Goal: Use online tool/utility

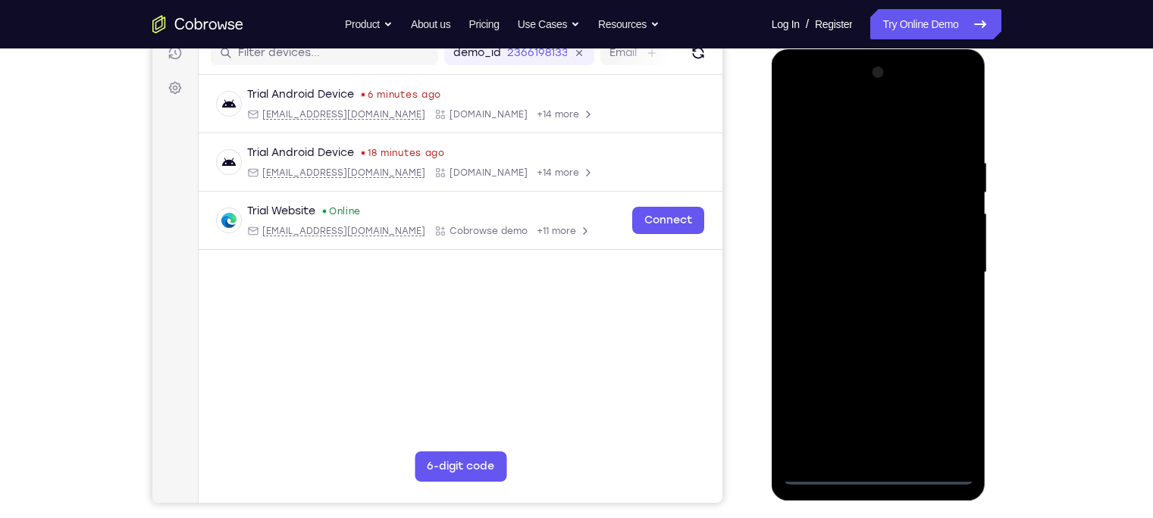
click at [881, 468] on div at bounding box center [878, 273] width 191 height 424
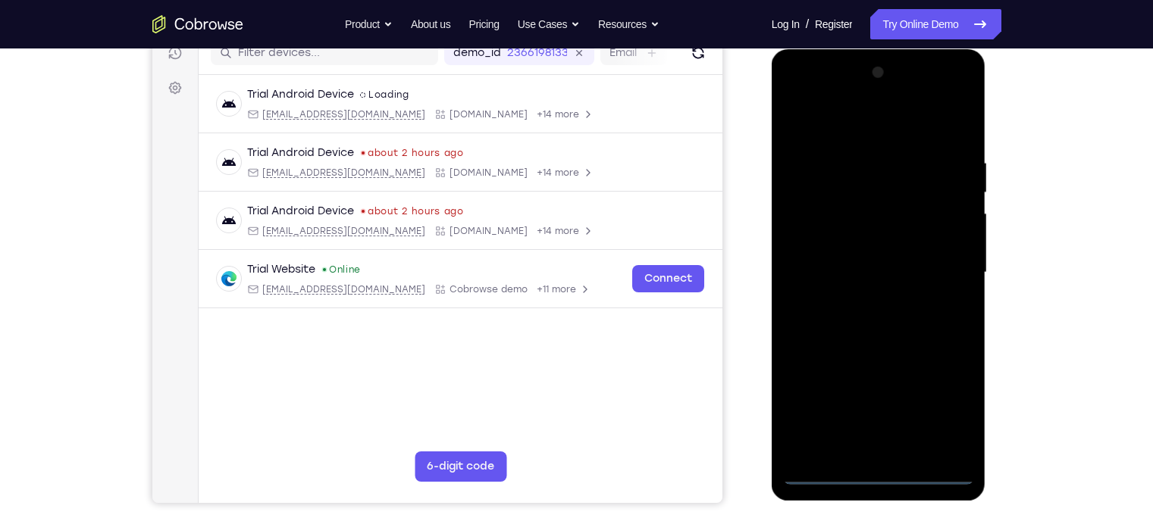
click at [879, 474] on div at bounding box center [878, 273] width 191 height 424
click at [951, 393] on div at bounding box center [878, 273] width 191 height 424
click at [947, 408] on div at bounding box center [878, 273] width 191 height 424
click at [796, 96] on div at bounding box center [878, 273] width 191 height 424
click at [946, 266] on div at bounding box center [878, 273] width 191 height 424
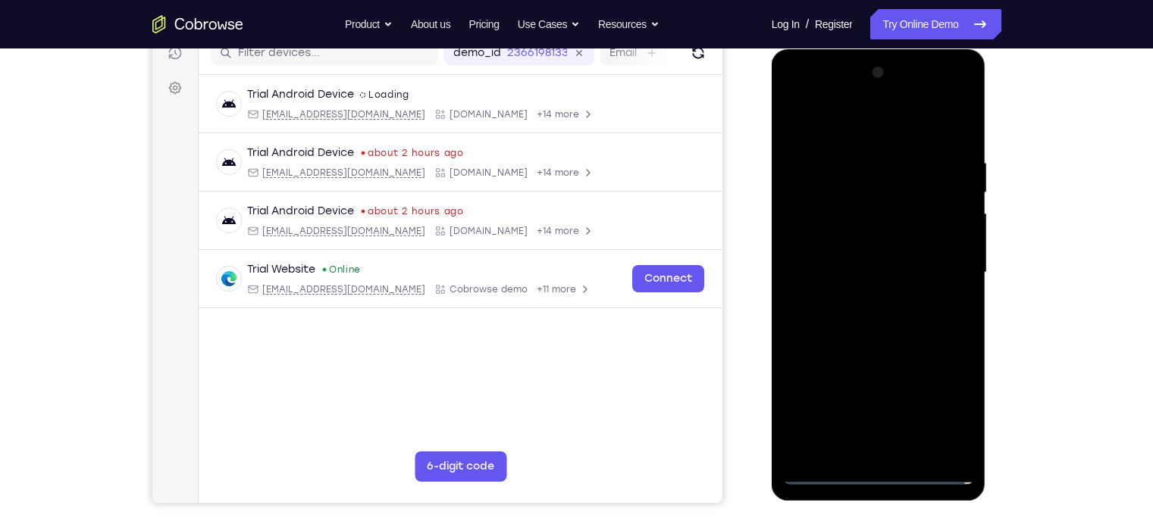
click at [897, 448] on div at bounding box center [878, 273] width 191 height 424
click at [845, 253] on div at bounding box center [878, 273] width 191 height 424
click at [845, 236] on div at bounding box center [878, 273] width 191 height 424
click at [840, 278] on div at bounding box center [878, 273] width 191 height 424
click at [854, 319] on div at bounding box center [878, 273] width 191 height 424
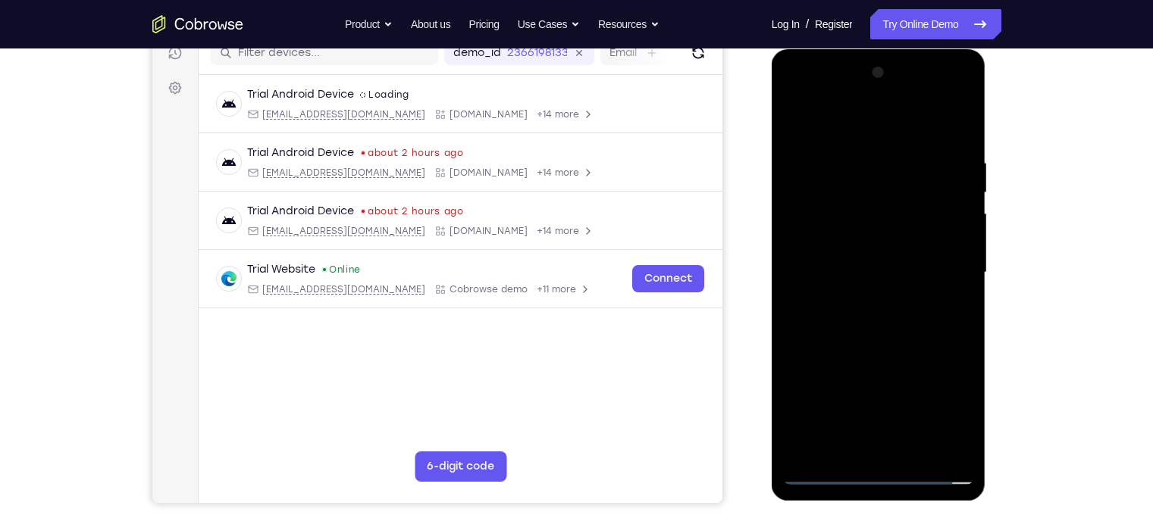
click at [867, 312] on div at bounding box center [878, 273] width 191 height 424
click at [953, 280] on div at bounding box center [878, 273] width 191 height 424
click at [954, 244] on div at bounding box center [878, 273] width 191 height 424
click at [905, 337] on div at bounding box center [878, 273] width 191 height 424
click at [919, 451] on div at bounding box center [878, 273] width 191 height 424
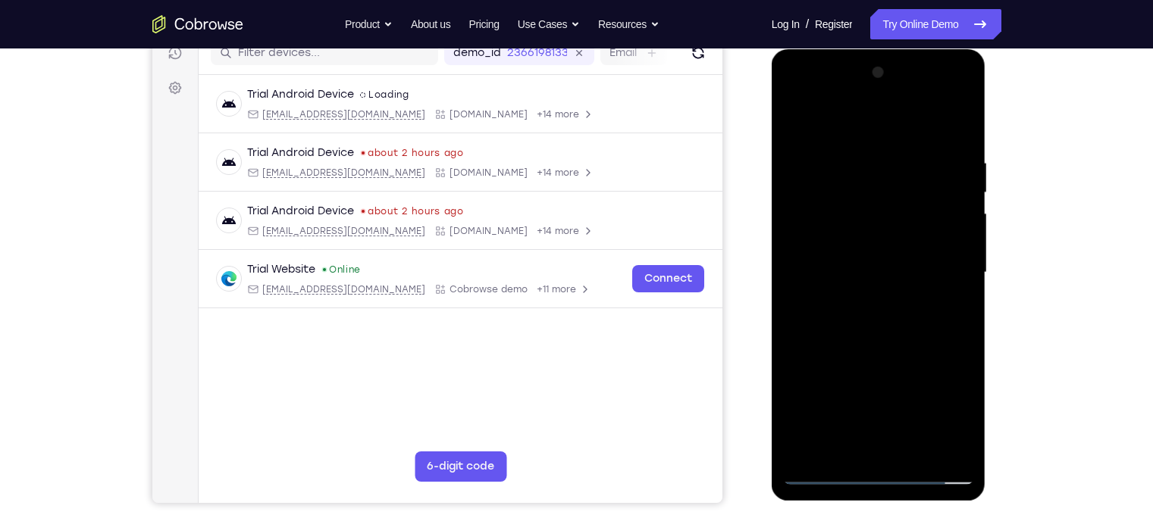
click at [874, 346] on div at bounding box center [878, 273] width 191 height 424
click at [866, 238] on div at bounding box center [878, 273] width 191 height 424
click at [791, 121] on div at bounding box center [878, 273] width 191 height 424
click at [799, 119] on div at bounding box center [878, 273] width 191 height 424
click at [854, 155] on div at bounding box center [878, 273] width 191 height 424
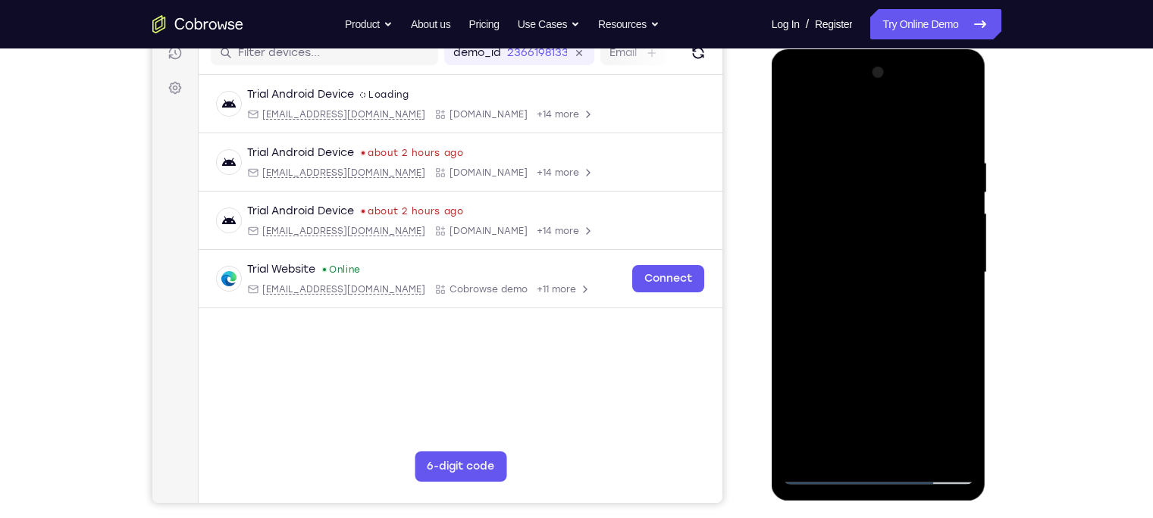
click at [958, 130] on div at bounding box center [878, 273] width 191 height 424
click at [912, 159] on div at bounding box center [878, 273] width 191 height 424
click at [955, 241] on div at bounding box center [878, 273] width 191 height 424
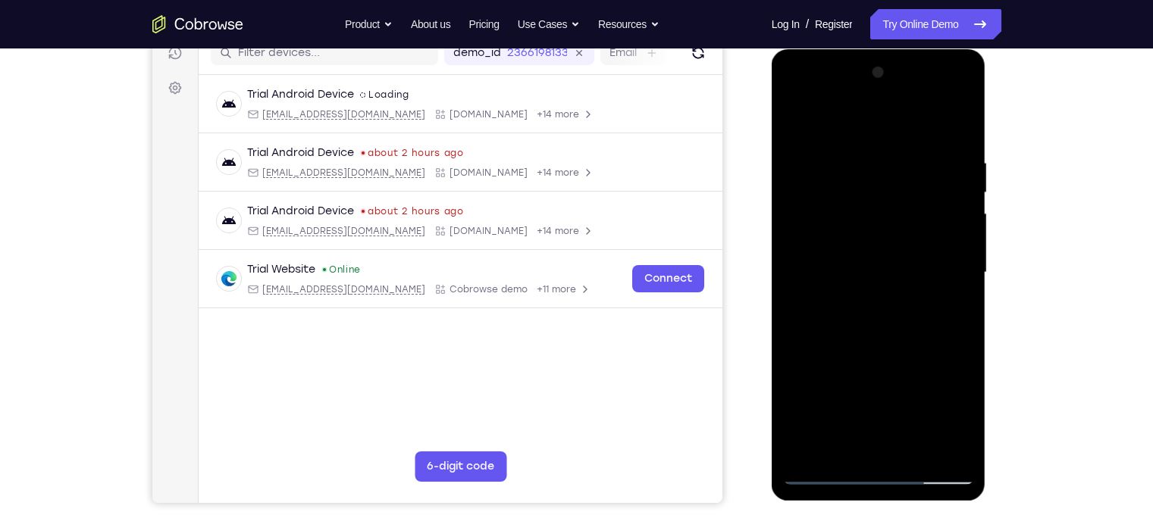
click at [955, 241] on div at bounding box center [878, 273] width 191 height 424
click at [954, 242] on div at bounding box center [878, 273] width 191 height 424
click at [953, 244] on div at bounding box center [878, 273] width 191 height 424
click at [953, 252] on div at bounding box center [878, 273] width 191 height 424
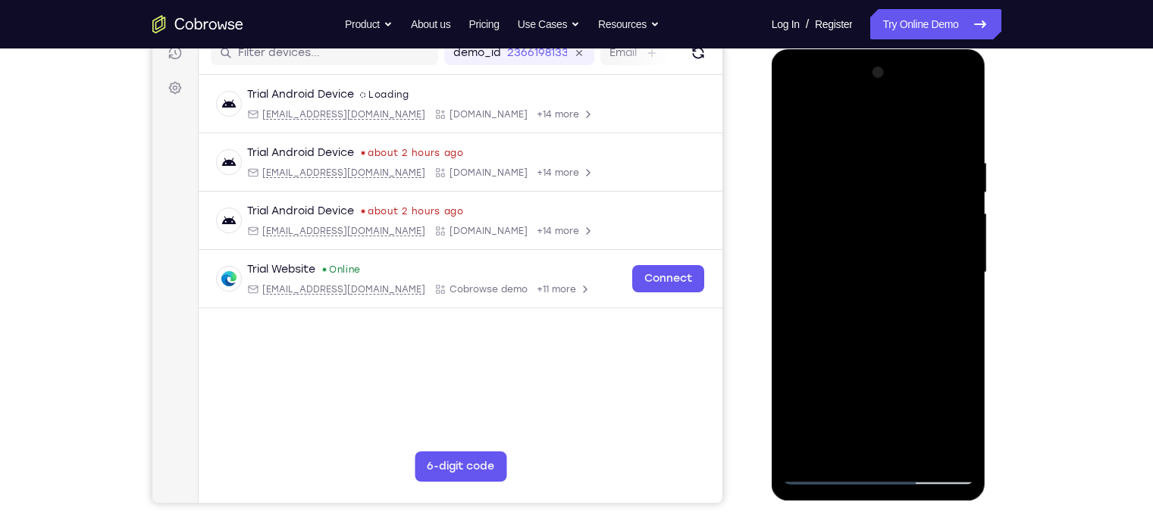
click at [953, 250] on div at bounding box center [878, 273] width 191 height 424
click at [953, 257] on div at bounding box center [878, 273] width 191 height 424
click at [953, 258] on div at bounding box center [878, 273] width 191 height 424
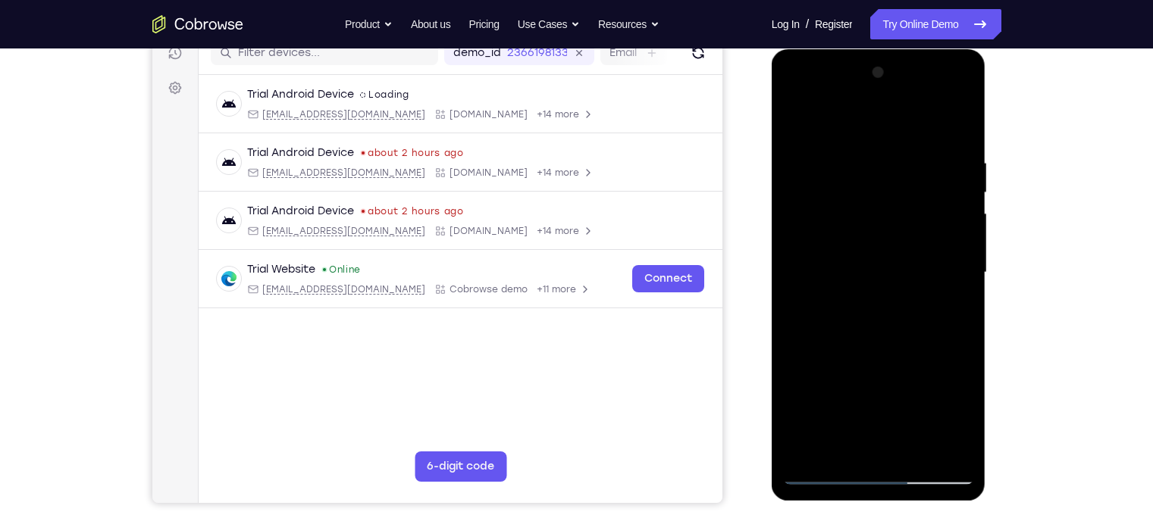
click at [953, 258] on div at bounding box center [878, 273] width 191 height 424
click at [952, 259] on div at bounding box center [878, 273] width 191 height 424
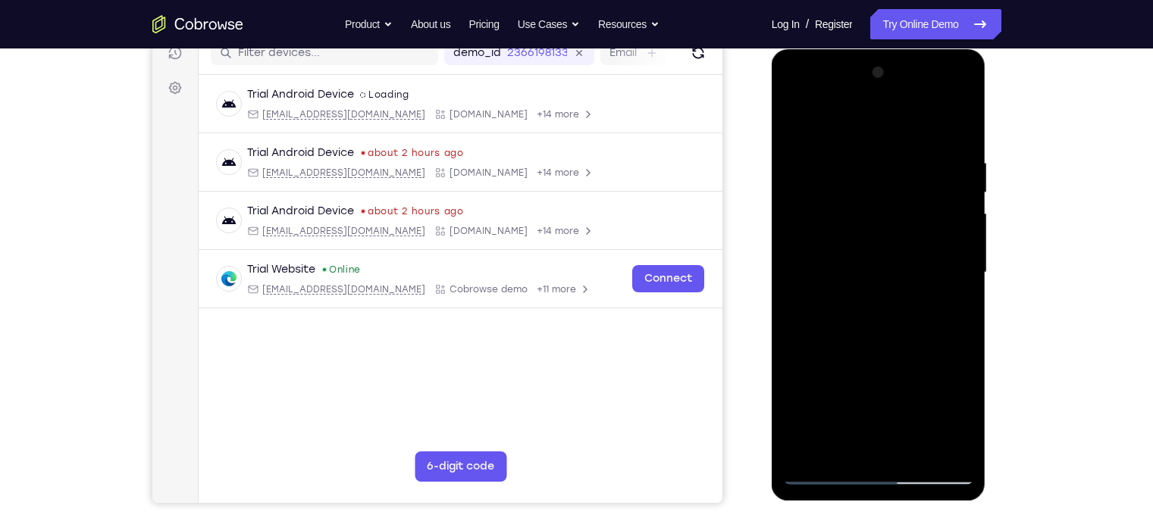
click at [951, 259] on div at bounding box center [878, 273] width 191 height 424
click at [950, 260] on div at bounding box center [878, 273] width 191 height 424
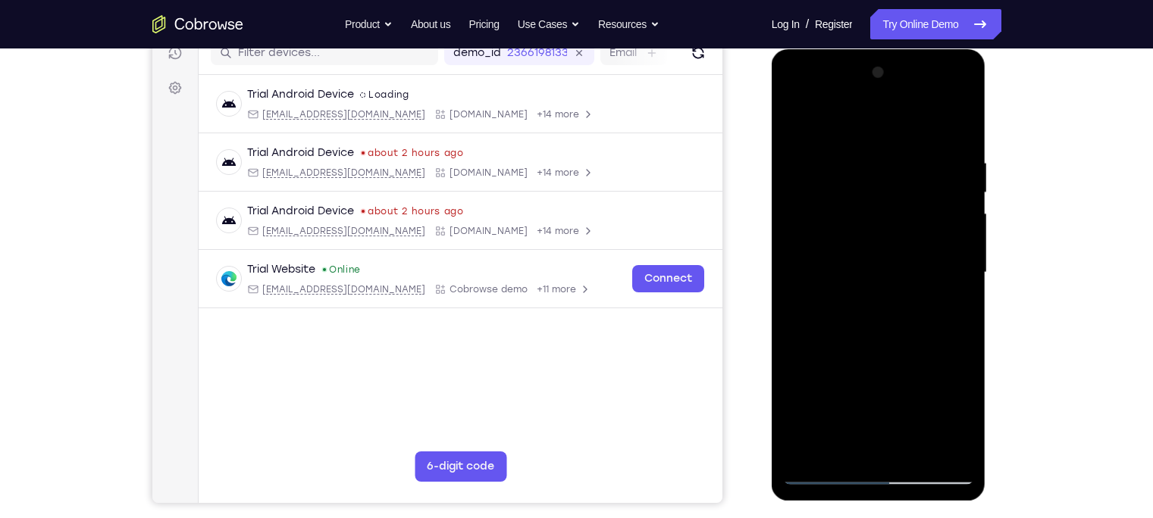
click at [794, 251] on div at bounding box center [878, 273] width 191 height 424
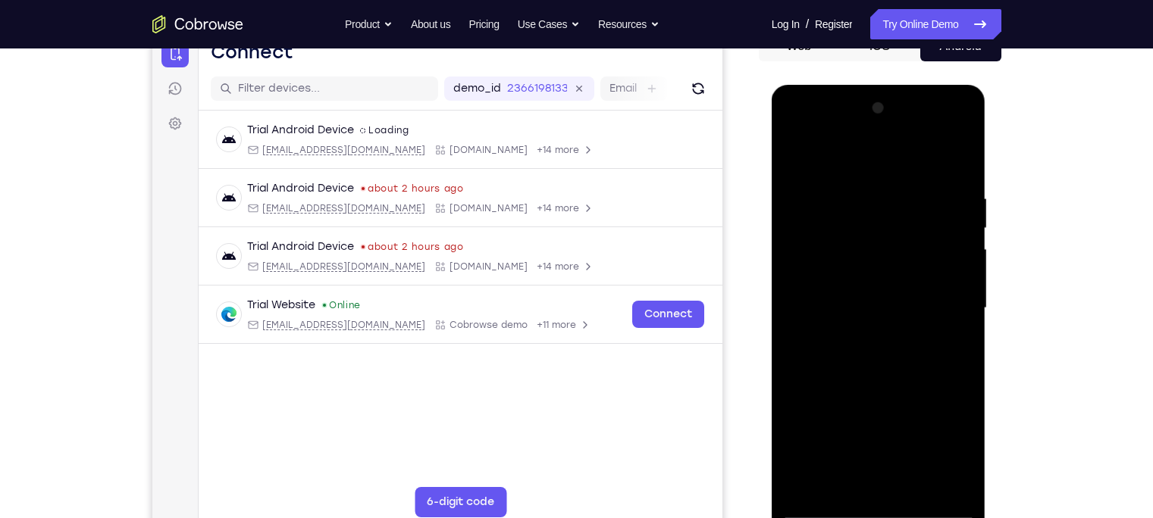
scroll to position [167, 0]
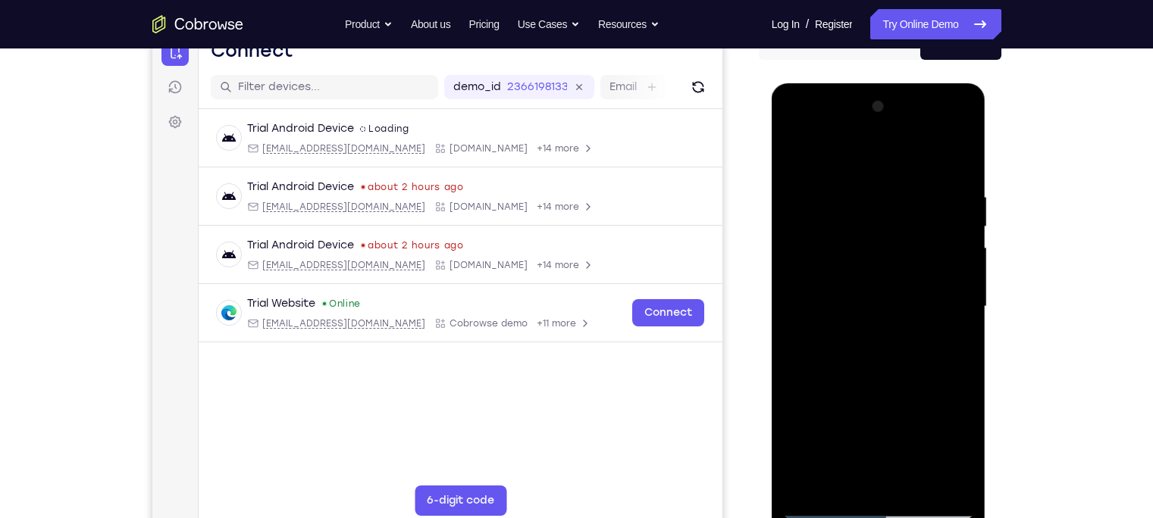
click at [951, 283] on div at bounding box center [878, 307] width 191 height 424
click at [953, 291] on div at bounding box center [878, 307] width 191 height 424
click at [955, 272] on div at bounding box center [878, 307] width 191 height 424
click at [801, 296] on div at bounding box center [878, 307] width 191 height 424
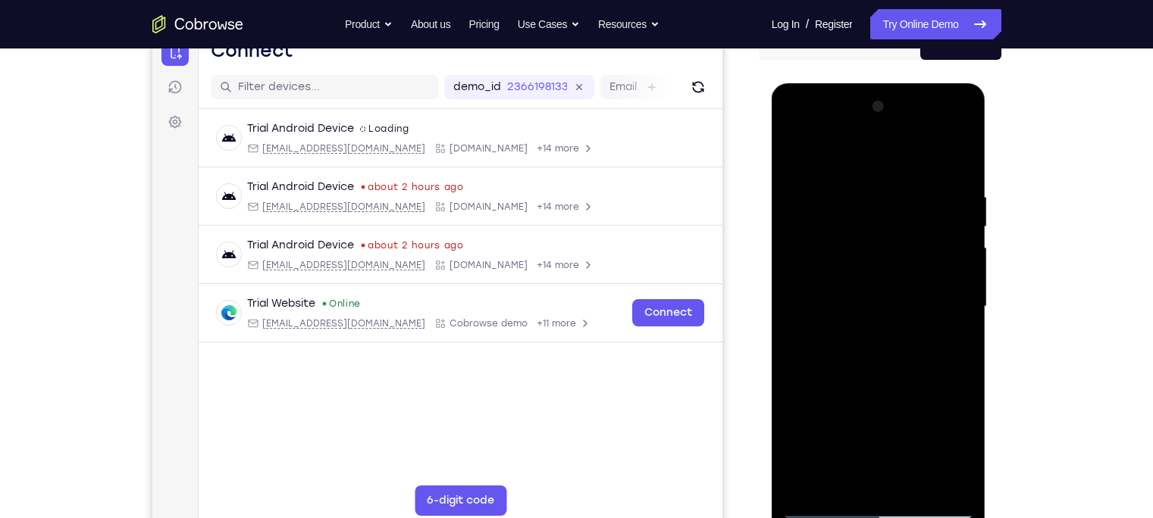
click at [938, 297] on div at bounding box center [878, 307] width 191 height 424
click at [954, 270] on div at bounding box center [878, 307] width 191 height 424
click at [951, 156] on div at bounding box center [878, 307] width 191 height 424
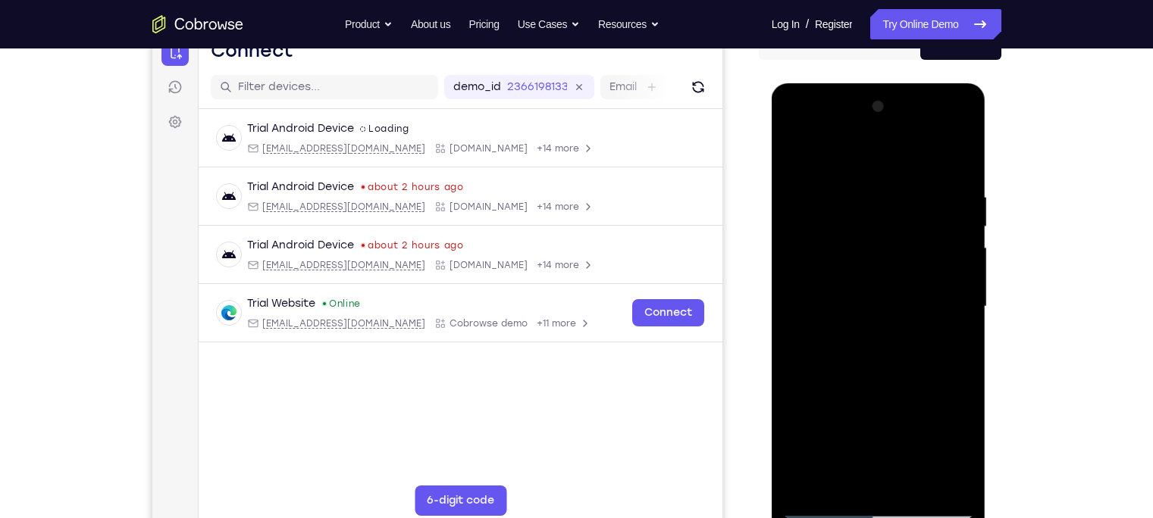
click at [914, 486] on div at bounding box center [878, 307] width 191 height 424
drag, startPoint x: 879, startPoint y: 432, endPoint x: 852, endPoint y: 241, distance: 192.9
click at [852, 241] on div at bounding box center [878, 307] width 191 height 424
drag, startPoint x: 942, startPoint y: 226, endPoint x: 818, endPoint y: 217, distance: 124.6
click at [818, 217] on div at bounding box center [878, 307] width 191 height 424
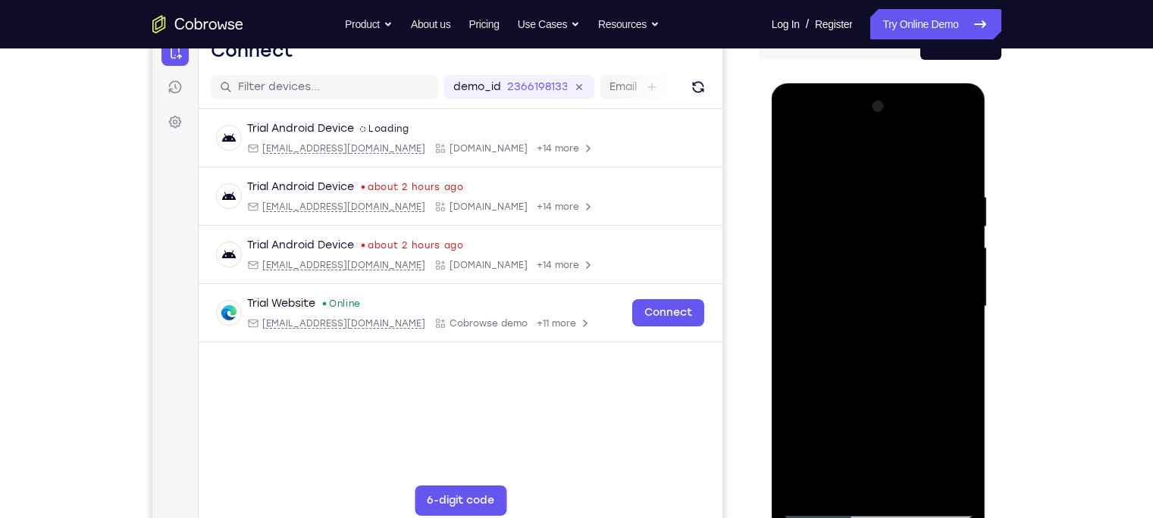
drag, startPoint x: 910, startPoint y: 221, endPoint x: 778, endPoint y: 225, distance: 131.9
click at [778, 225] on div at bounding box center [879, 309] width 214 height 452
drag, startPoint x: 881, startPoint y: 228, endPoint x: 845, endPoint y: 221, distance: 37.0
click at [845, 221] on div at bounding box center [878, 307] width 191 height 424
drag, startPoint x: 869, startPoint y: 299, endPoint x: 880, endPoint y: 435, distance: 136.1
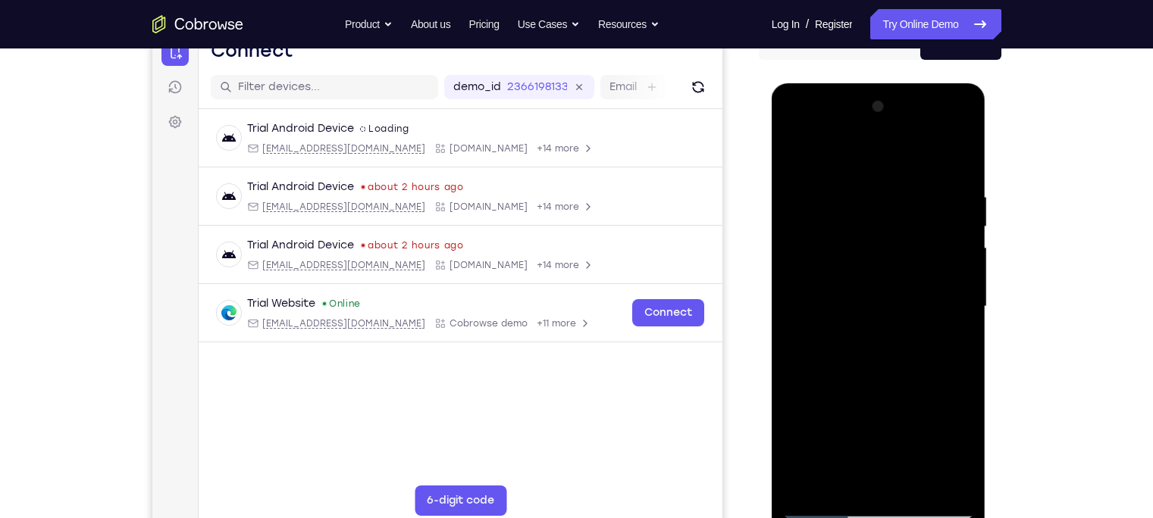
click at [880, 435] on div at bounding box center [878, 307] width 191 height 424
drag, startPoint x: 915, startPoint y: 218, endPoint x: 872, endPoint y: 224, distance: 42.9
click at [872, 224] on div at bounding box center [878, 307] width 191 height 424
drag, startPoint x: 880, startPoint y: 321, endPoint x: 913, endPoint y: 493, distance: 174.5
click at [913, 493] on div at bounding box center [878, 307] width 191 height 424
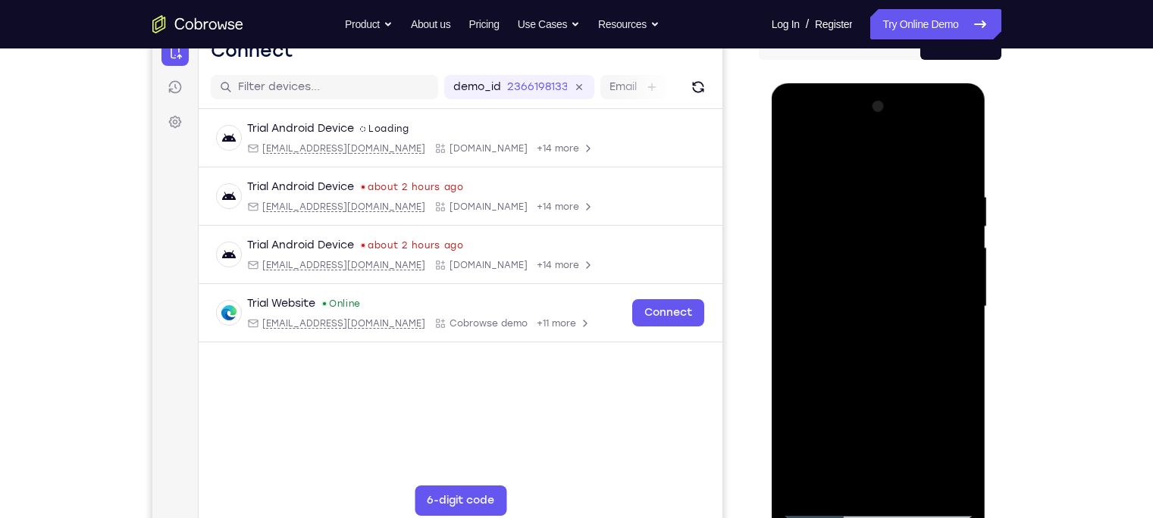
click at [800, 149] on div at bounding box center [878, 307] width 191 height 424
drag, startPoint x: 935, startPoint y: 167, endPoint x: 754, endPoint y: 176, distance: 181.3
click at [772, 176] on html "Online web based iOS Simulators and Android Emulators. Run iPhone, iPad, Mobile…" at bounding box center [880, 310] width 216 height 455
drag, startPoint x: 928, startPoint y: 202, endPoint x: 791, endPoint y: 210, distance: 137.4
click at [791, 210] on div at bounding box center [878, 307] width 191 height 424
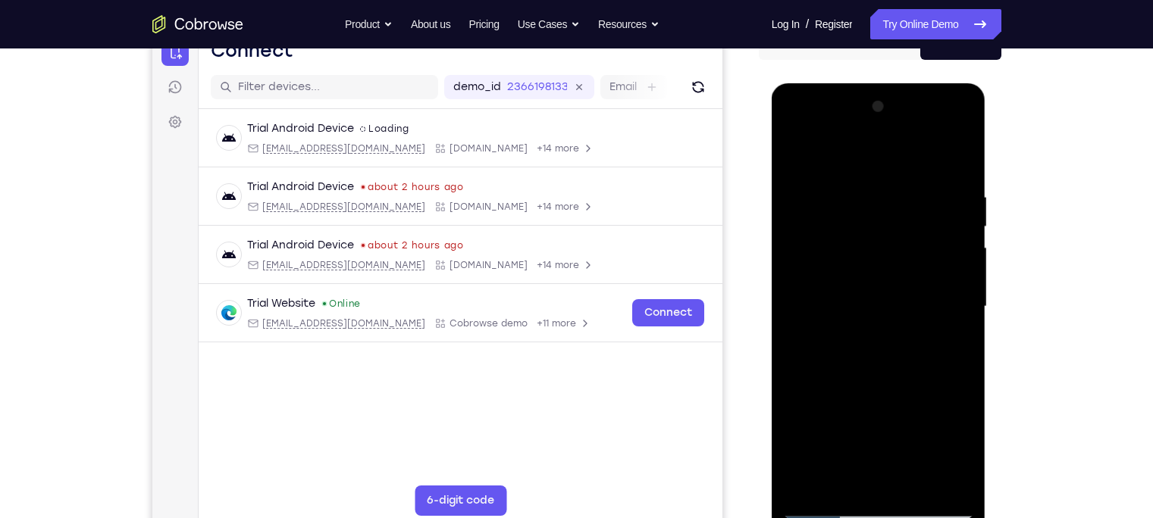
drag, startPoint x: 936, startPoint y: 193, endPoint x: 788, endPoint y: 201, distance: 148.0
click at [788, 201] on div at bounding box center [878, 307] width 191 height 424
drag, startPoint x: 943, startPoint y: 189, endPoint x: 812, endPoint y: 182, distance: 130.6
click at [812, 182] on div at bounding box center [878, 307] width 191 height 424
drag, startPoint x: 933, startPoint y: 193, endPoint x: 740, endPoint y: 210, distance: 194.0
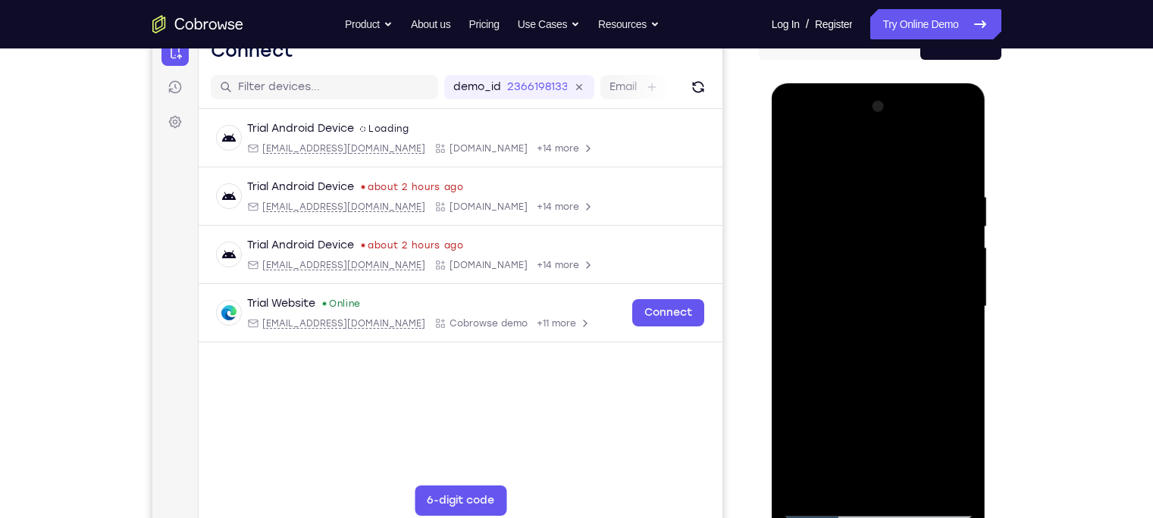
click at [772, 210] on html "Online web based iOS Simulators and Android Emulators. Run iPhone, iPad, Mobile…" at bounding box center [880, 310] width 216 height 455
drag, startPoint x: 959, startPoint y: 186, endPoint x: 801, endPoint y: 197, distance: 158.0
click at [801, 197] on div at bounding box center [878, 307] width 191 height 424
drag, startPoint x: 913, startPoint y: 184, endPoint x: 806, endPoint y: 186, distance: 106.1
click at [806, 186] on div at bounding box center [878, 307] width 191 height 424
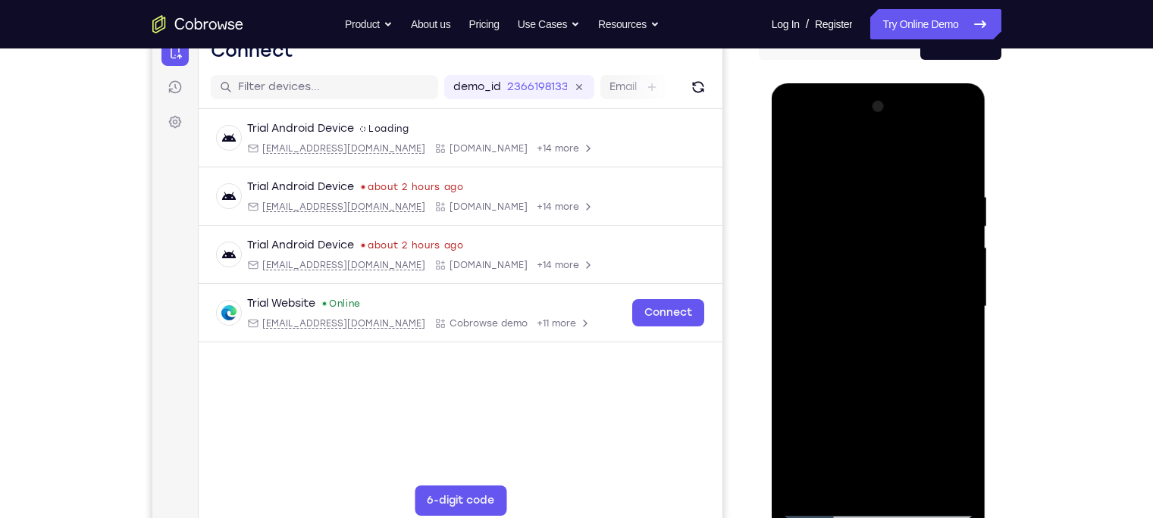
click at [870, 185] on div at bounding box center [878, 307] width 191 height 424
click at [935, 261] on div at bounding box center [878, 307] width 191 height 424
click at [953, 159] on div at bounding box center [878, 307] width 191 height 424
drag, startPoint x: 930, startPoint y: 193, endPoint x: 772, endPoint y: 186, distance: 158.5
click at [772, 186] on div at bounding box center [879, 309] width 214 height 452
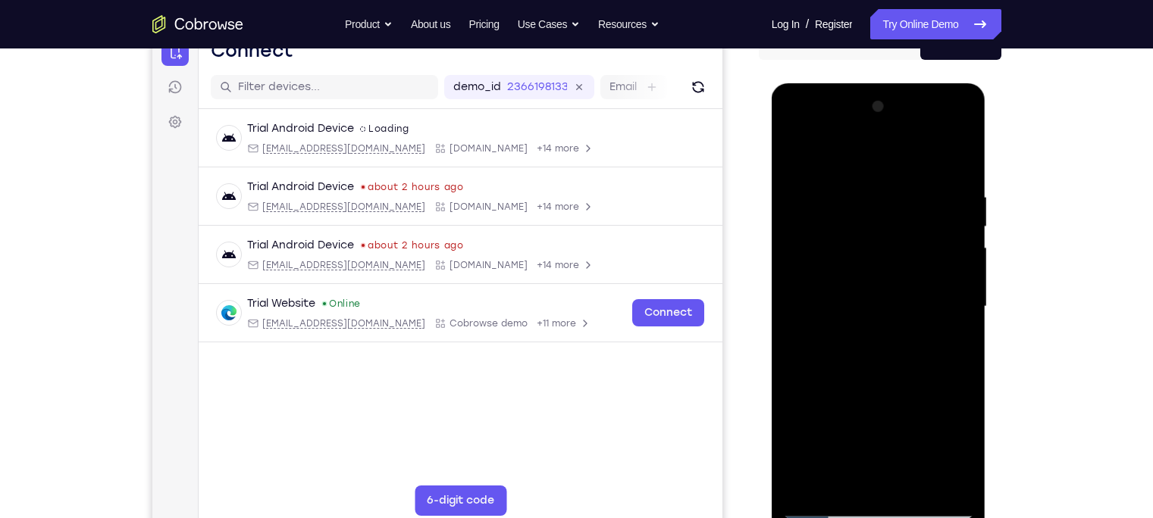
drag, startPoint x: 913, startPoint y: 190, endPoint x: 759, endPoint y: 201, distance: 153.5
click at [772, 201] on html "Online web based iOS Simulators and Android Emulators. Run iPhone, iPad, Mobile…" at bounding box center [880, 310] width 216 height 455
drag, startPoint x: 881, startPoint y: 399, endPoint x: 892, endPoint y: 206, distance: 193.6
click at [892, 206] on div at bounding box center [878, 307] width 191 height 424
drag, startPoint x: 938, startPoint y: 247, endPoint x: 906, endPoint y: 403, distance: 159.3
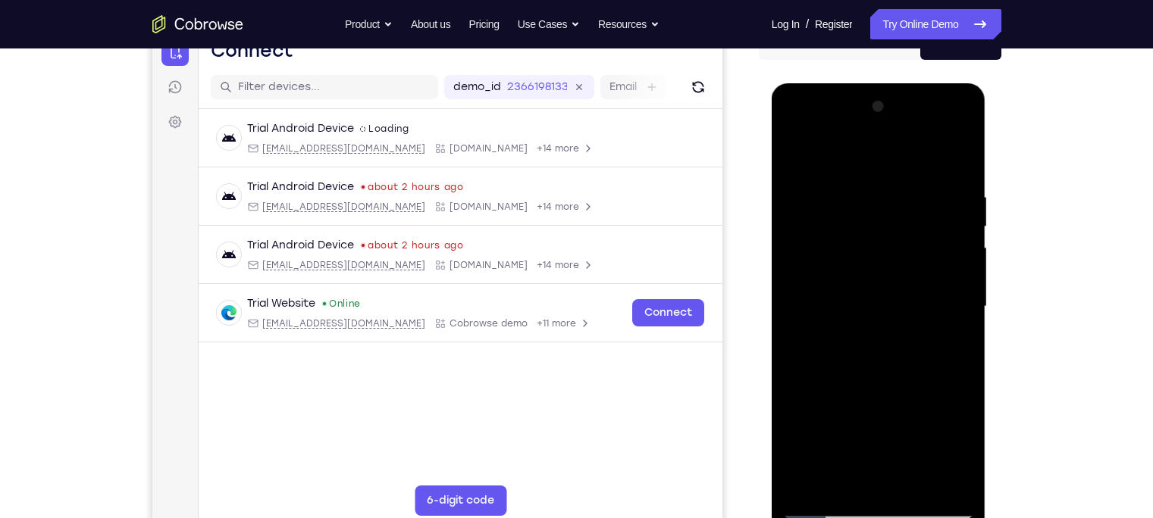
click at [906, 403] on div at bounding box center [878, 307] width 191 height 424
click at [968, 321] on div at bounding box center [878, 307] width 191 height 424
drag, startPoint x: 907, startPoint y: 332, endPoint x: 874, endPoint y: 183, distance: 153.0
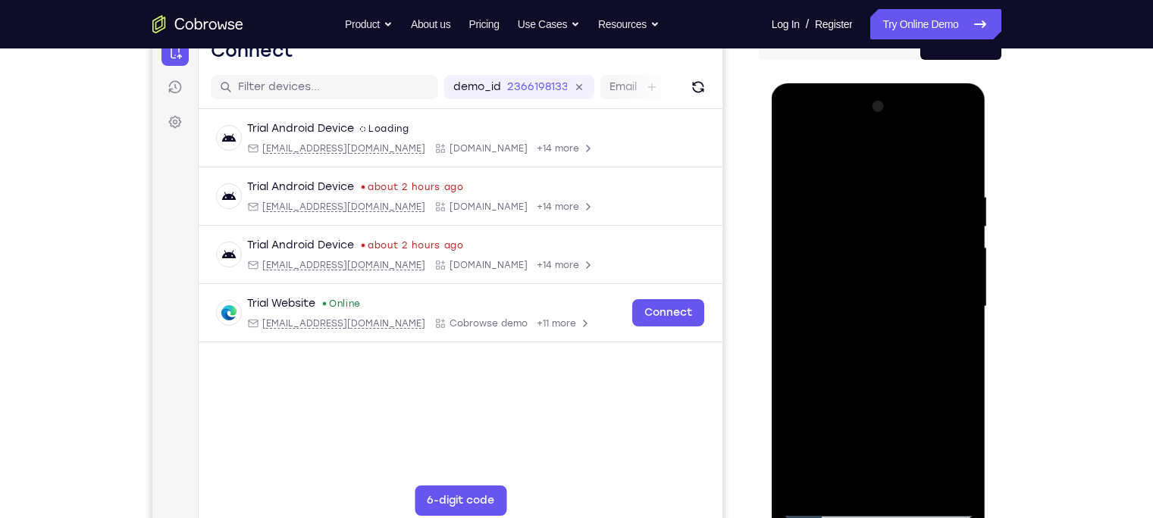
click at [874, 183] on div at bounding box center [878, 307] width 191 height 424
drag, startPoint x: 859, startPoint y: 380, endPoint x: 842, endPoint y: 177, distance: 203.1
click at [842, 177] on div at bounding box center [878, 307] width 191 height 424
drag, startPoint x: 864, startPoint y: 399, endPoint x: 864, endPoint y: 178, distance: 221.3
click at [863, 183] on div at bounding box center [878, 307] width 191 height 424
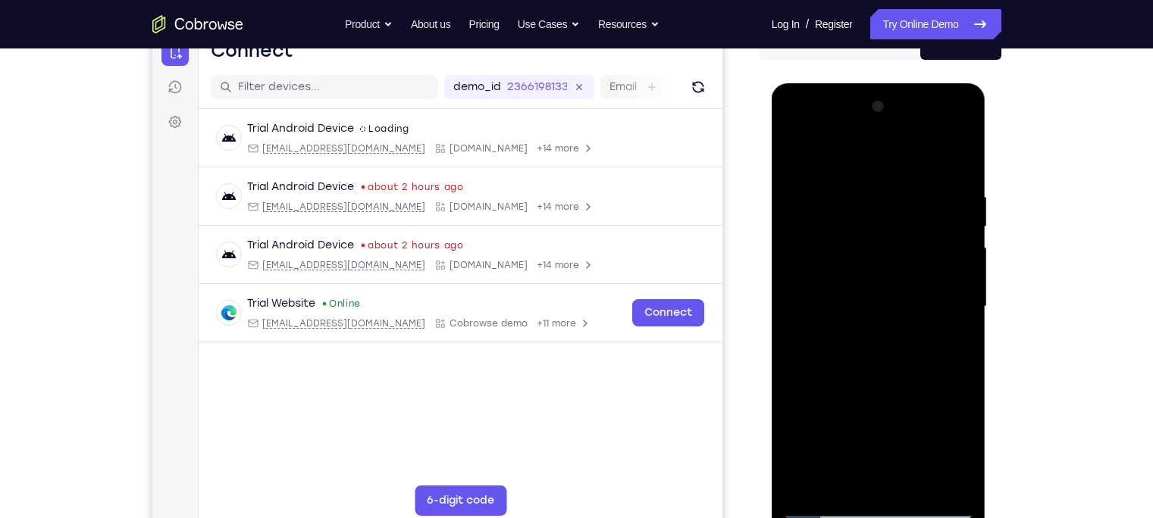
drag, startPoint x: 883, startPoint y: 353, endPoint x: 877, endPoint y: 186, distance: 167.6
click at [877, 186] on div at bounding box center [878, 307] width 191 height 424
drag, startPoint x: 915, startPoint y: 387, endPoint x: 864, endPoint y: 162, distance: 230.8
click at [864, 162] on div at bounding box center [878, 307] width 191 height 424
click at [966, 299] on div at bounding box center [878, 307] width 191 height 424
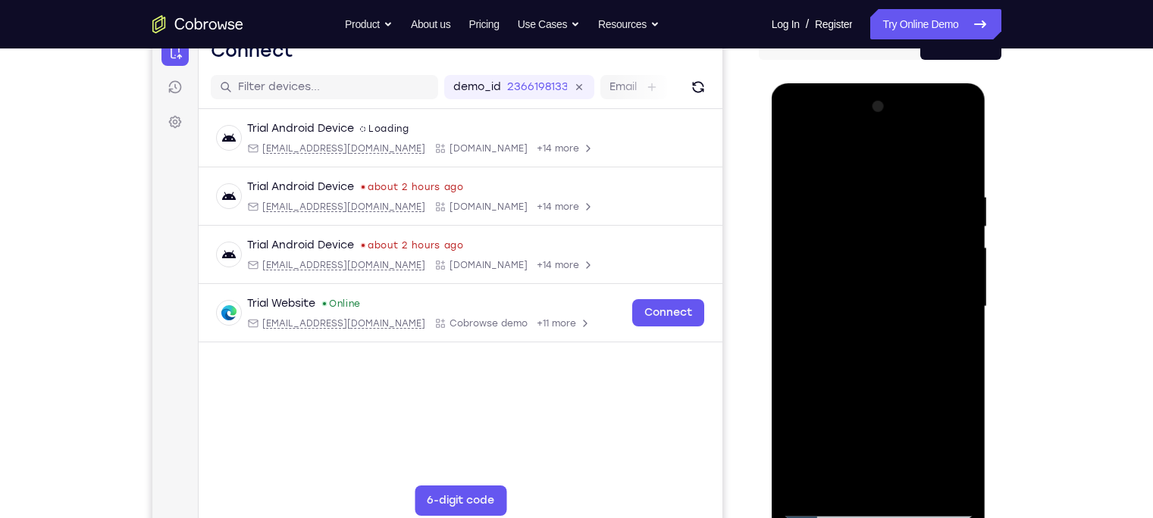
click at [966, 299] on div at bounding box center [878, 307] width 191 height 424
click at [793, 298] on div at bounding box center [878, 307] width 191 height 424
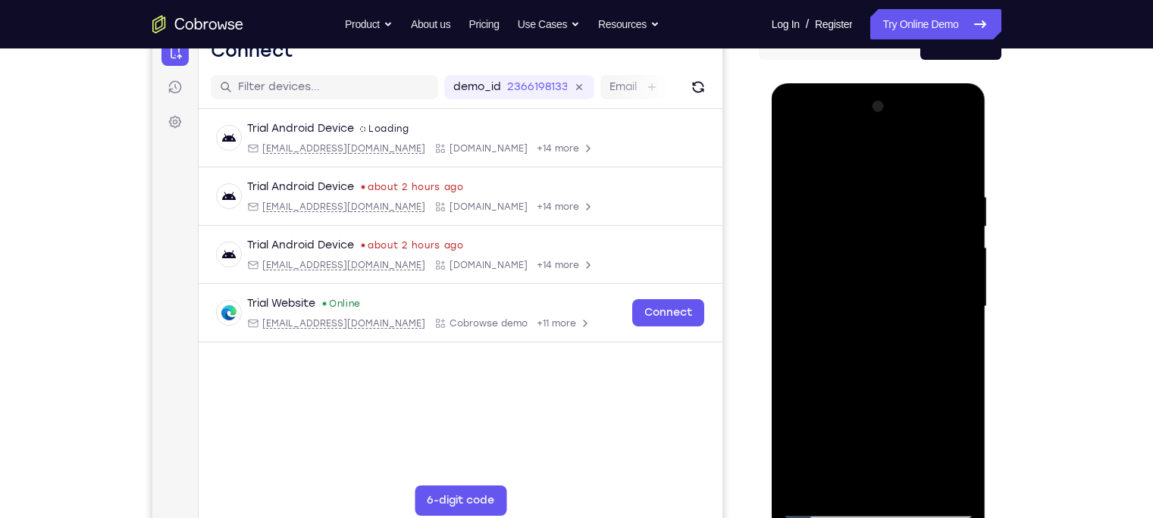
click at [793, 306] on div at bounding box center [878, 307] width 191 height 424
click at [794, 299] on div at bounding box center [878, 307] width 191 height 424
drag, startPoint x: 825, startPoint y: 333, endPoint x: 822, endPoint y: 205, distance: 128.1
click at [822, 205] on div at bounding box center [878, 307] width 191 height 424
drag, startPoint x: 859, startPoint y: 342, endPoint x: 825, endPoint y: 213, distance: 133.5
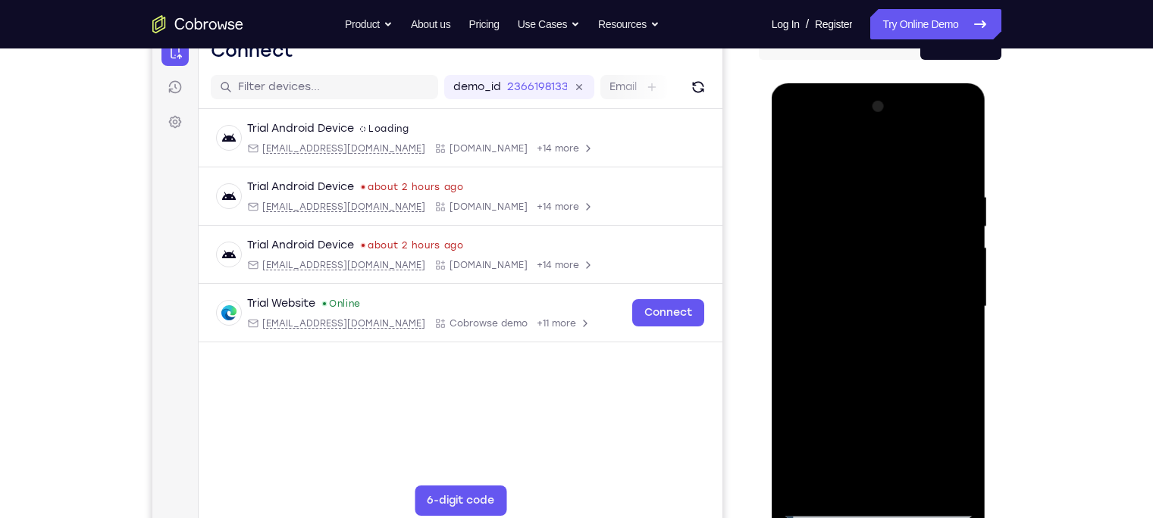
click at [825, 213] on div at bounding box center [878, 307] width 191 height 424
drag, startPoint x: 875, startPoint y: 377, endPoint x: 843, endPoint y: 214, distance: 166.2
click at [843, 214] on div at bounding box center [878, 307] width 191 height 424
drag, startPoint x: 879, startPoint y: 327, endPoint x: 875, endPoint y: 198, distance: 128.9
click at [875, 198] on div at bounding box center [878, 307] width 191 height 424
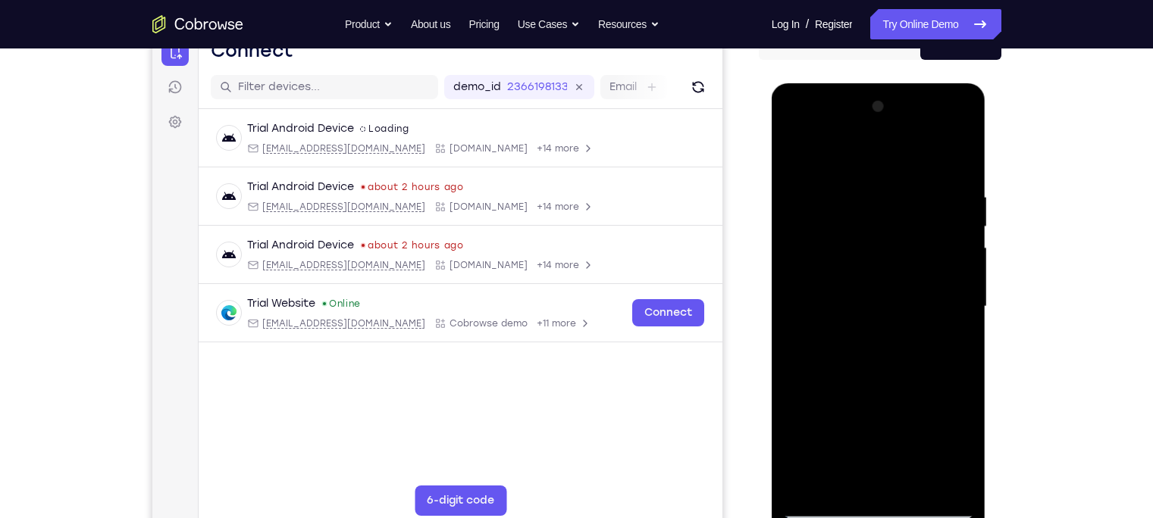
drag, startPoint x: 894, startPoint y: 354, endPoint x: 873, endPoint y: 249, distance: 107.3
click at [873, 249] on div at bounding box center [878, 307] width 191 height 424
drag, startPoint x: 892, startPoint y: 384, endPoint x: 885, endPoint y: 338, distance: 46.0
click at [885, 338] on div at bounding box center [878, 307] width 191 height 424
click at [964, 268] on div at bounding box center [878, 307] width 191 height 424
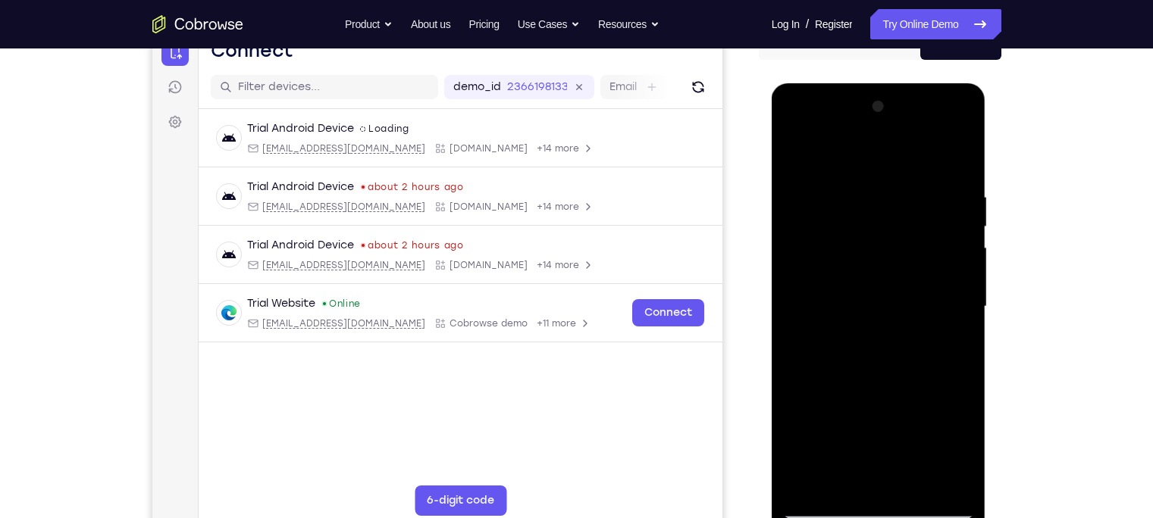
click at [964, 268] on div at bounding box center [878, 307] width 191 height 424
click at [964, 83] on div at bounding box center [879, 83] width 214 height 0
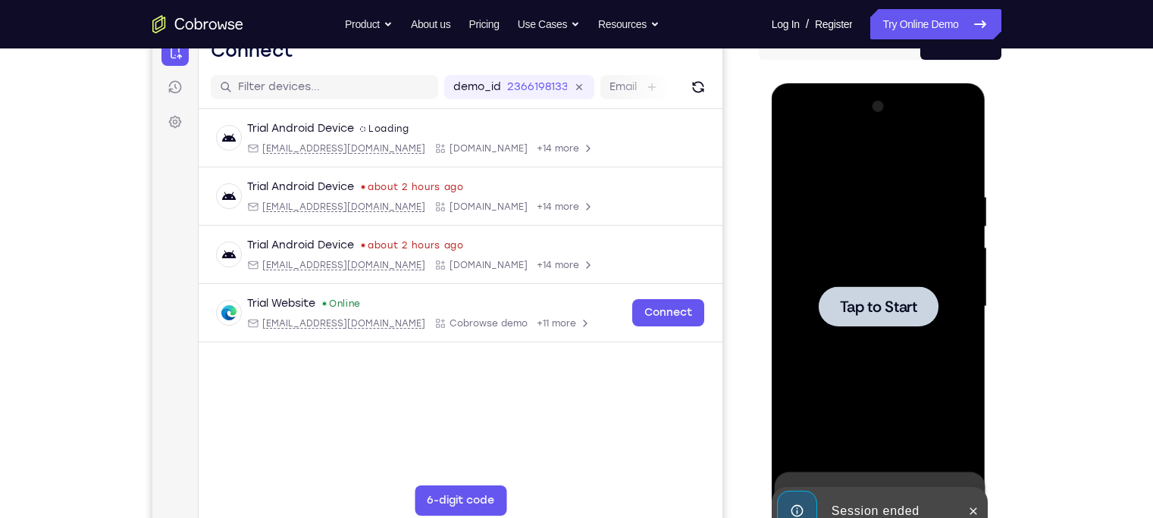
click at [876, 315] on span "Tap to Start" at bounding box center [878, 306] width 77 height 15
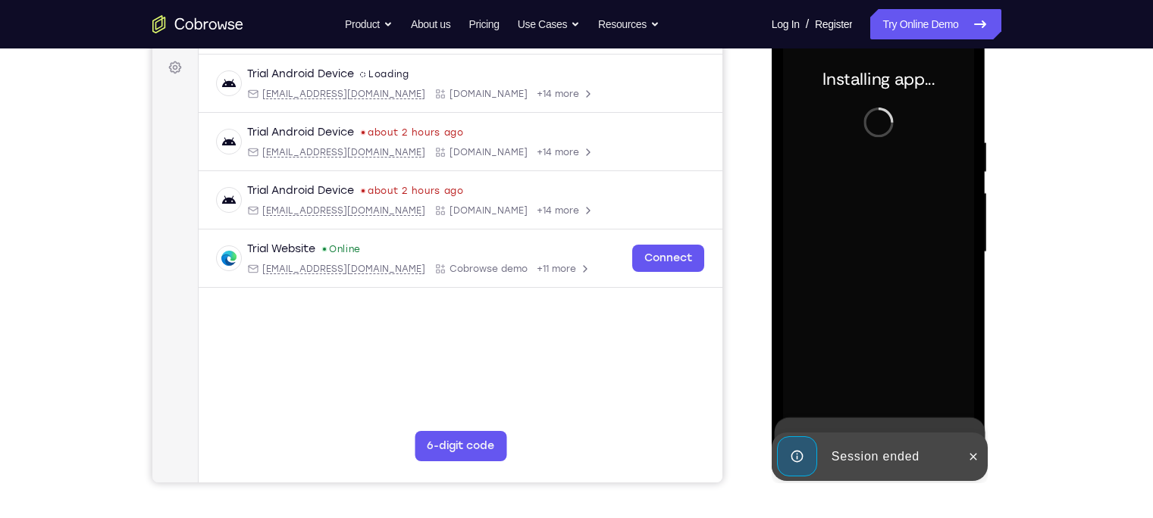
scroll to position [224, 0]
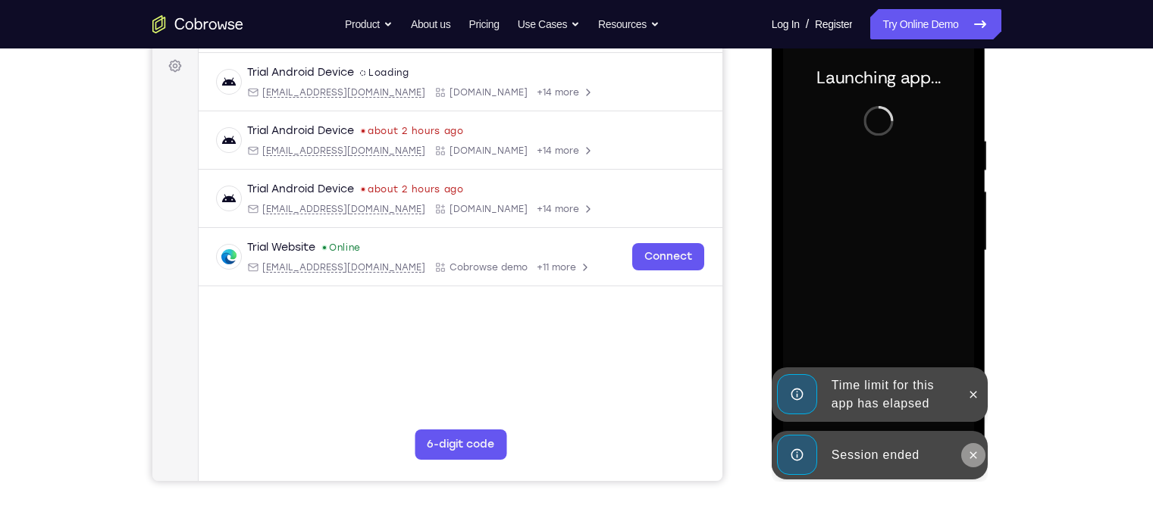
click at [972, 456] on icon at bounding box center [973, 455] width 7 height 7
